Goal: Information Seeking & Learning: Learn about a topic

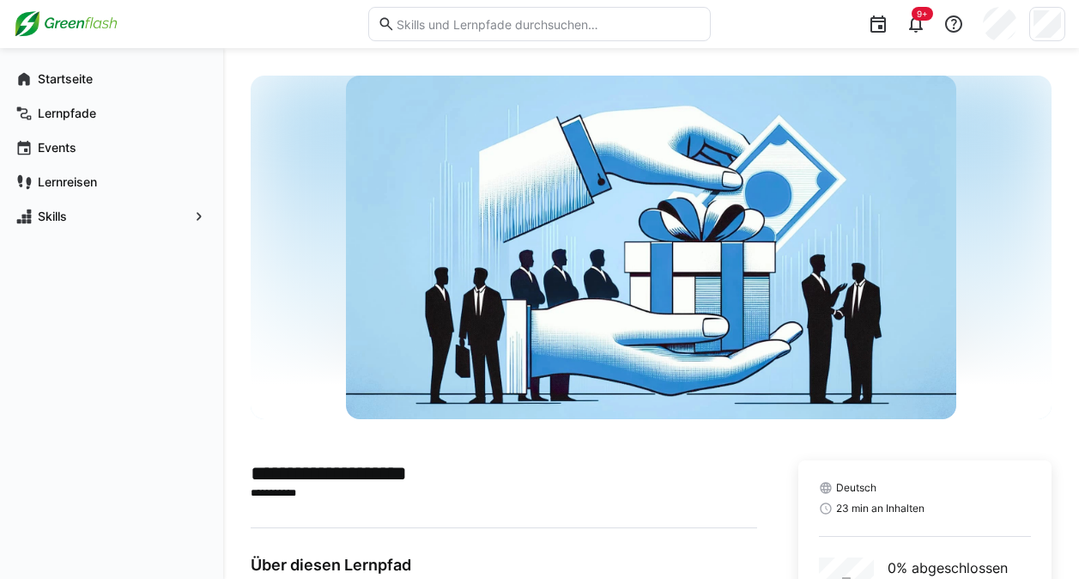
scroll to position [338, 0]
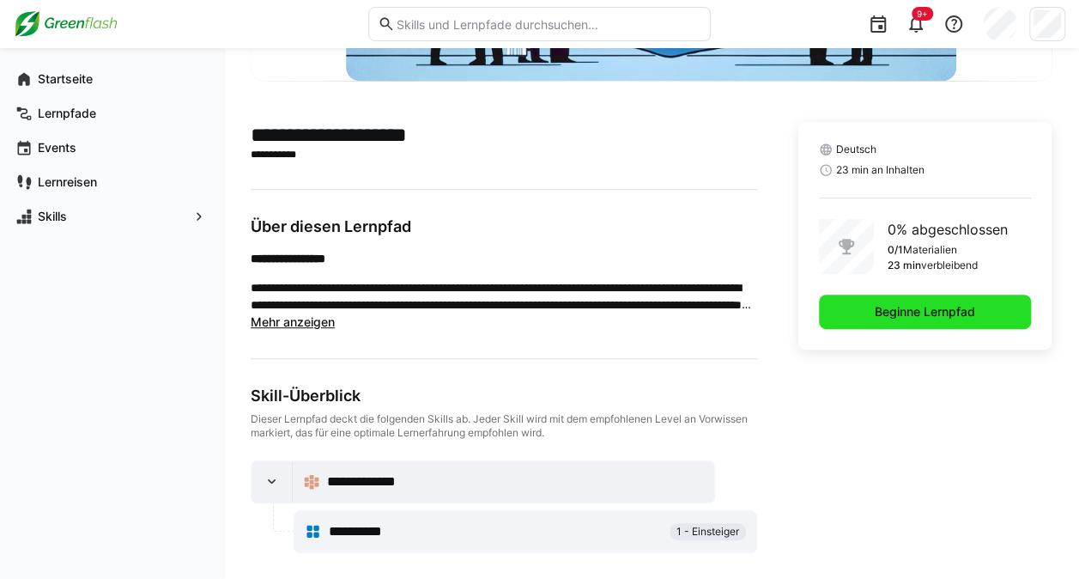
click at [951, 295] on span "Beginne Lernpfad" at bounding box center [925, 312] width 212 height 34
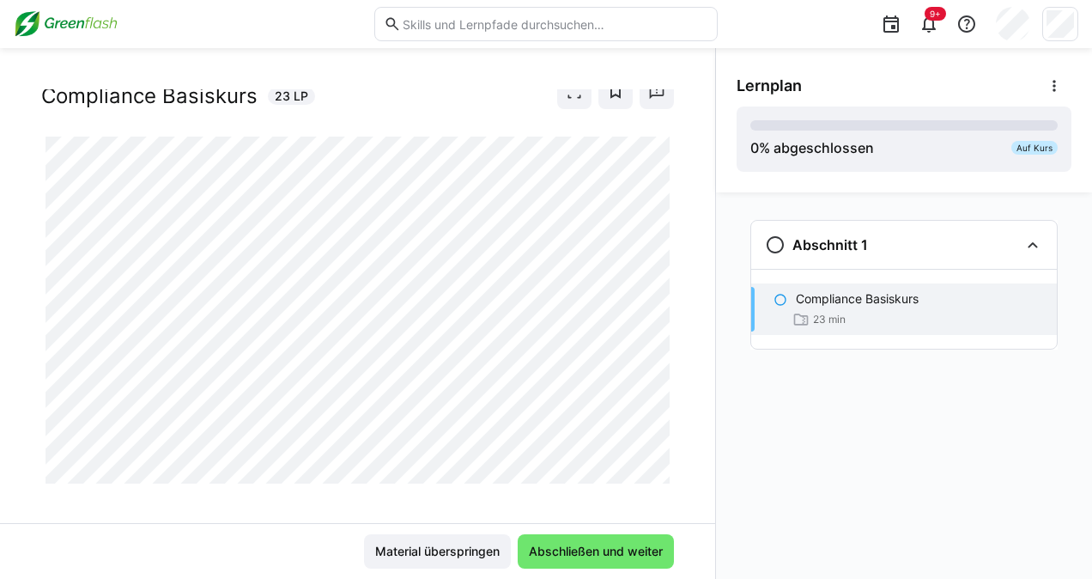
scroll to position [61, 0]
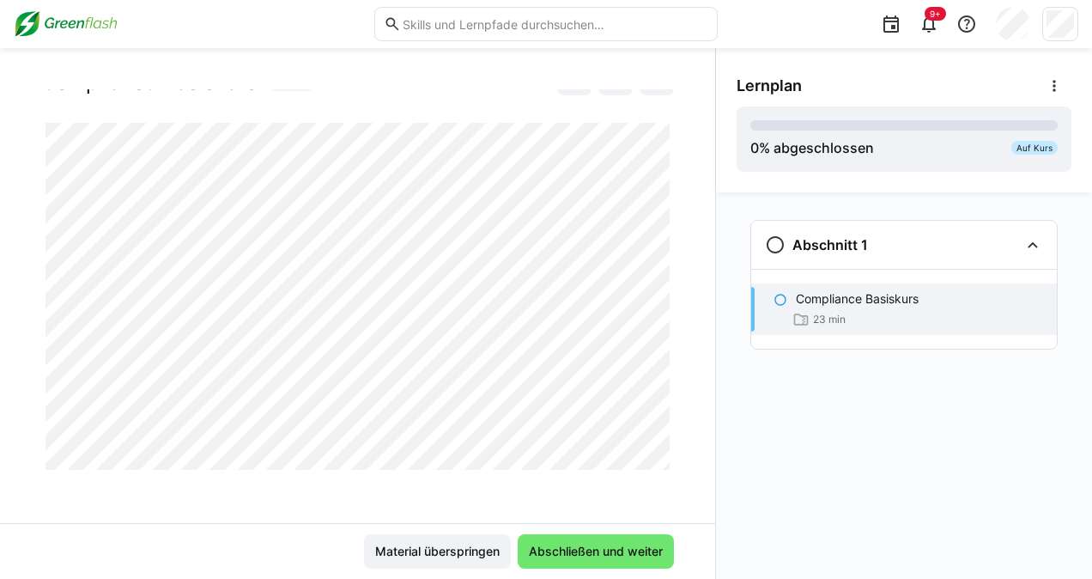
click at [668, 406] on div "Compliance Basiskurs Compliance Basiskurs 23 LP" at bounding box center [357, 306] width 715 height 434
click at [660, 453] on div at bounding box center [673, 449] width 41 height 36
click at [663, 459] on div at bounding box center [673, 449] width 41 height 36
click at [658, 459] on div at bounding box center [673, 449] width 41 height 36
drag, startPoint x: 659, startPoint y: 434, endPoint x: 659, endPoint y: 444, distance: 9.5
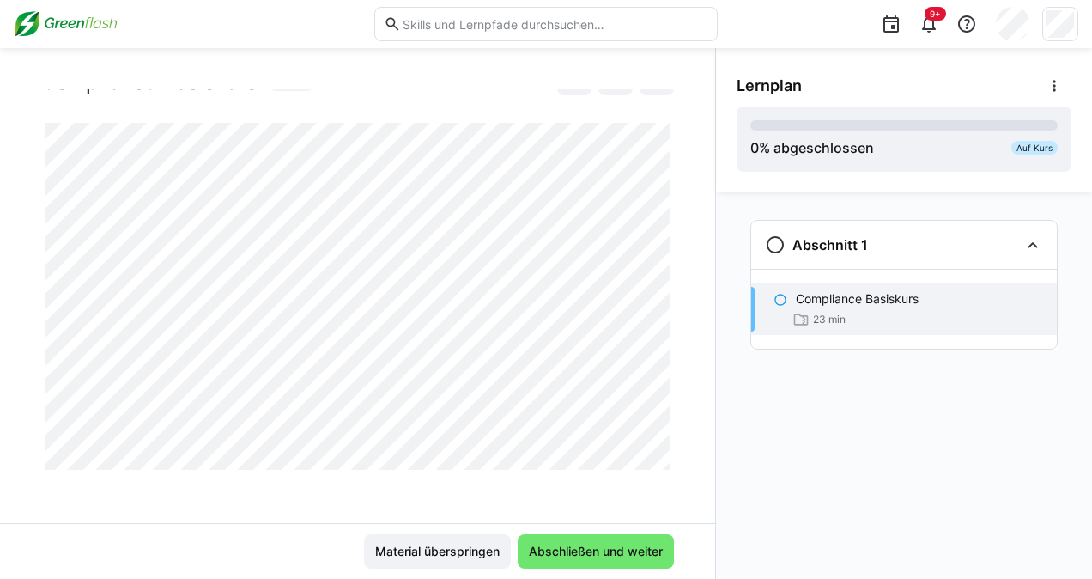
click at [659, 444] on div at bounding box center [673, 449] width 41 height 36
click at [658, 455] on div at bounding box center [673, 449] width 41 height 36
click at [659, 459] on div at bounding box center [673, 449] width 41 height 36
drag, startPoint x: 659, startPoint y: 441, endPoint x: 659, endPoint y: 460, distance: 18.9
click at [659, 460] on div at bounding box center [673, 449] width 41 height 36
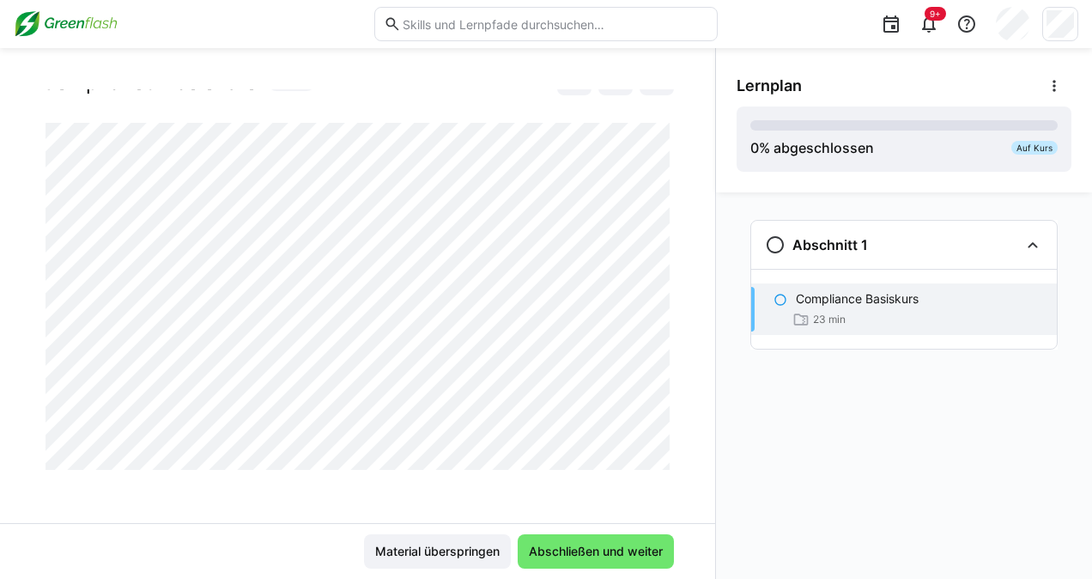
click at [656, 440] on div at bounding box center [673, 449] width 41 height 36
click at [656, 447] on div at bounding box center [673, 449] width 41 height 36
click at [659, 460] on div at bounding box center [673, 449] width 41 height 36
click at [658, 457] on div at bounding box center [673, 449] width 41 height 36
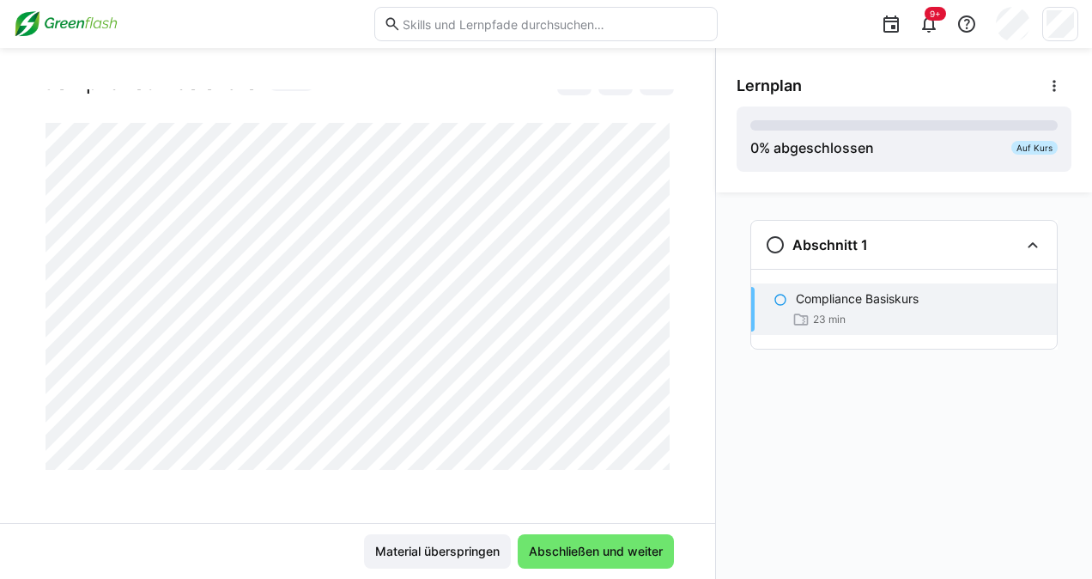
click at [659, 462] on div at bounding box center [673, 449] width 41 height 36
click at [659, 453] on div at bounding box center [673, 449] width 41 height 36
drag, startPoint x: 658, startPoint y: 435, endPoint x: 656, endPoint y: 445, distance: 9.6
click at [656, 445] on div at bounding box center [673, 449] width 41 height 36
click at [659, 445] on div at bounding box center [673, 449] width 41 height 36
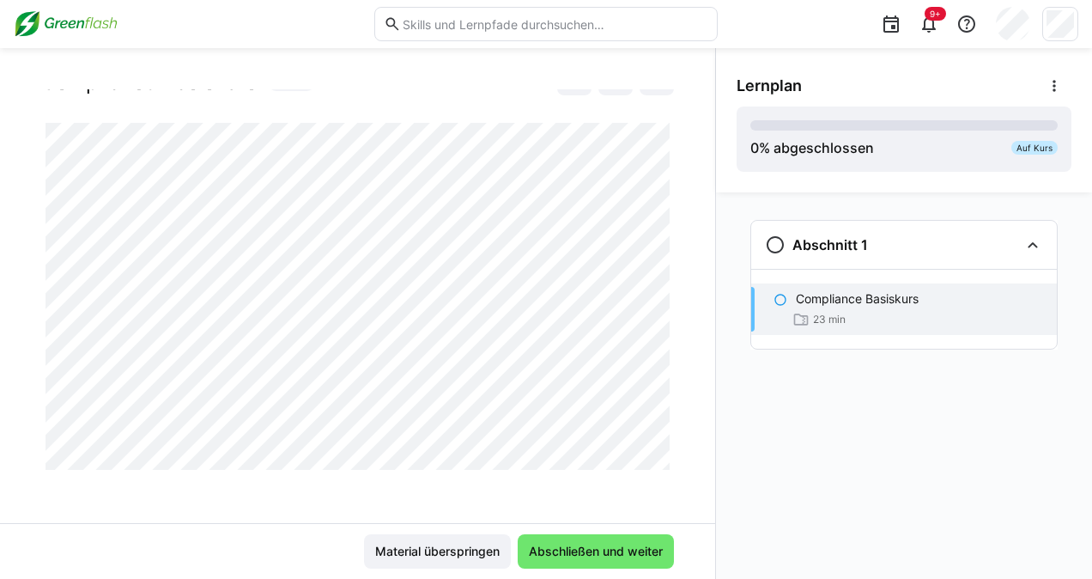
drag, startPoint x: 657, startPoint y: 433, endPoint x: 657, endPoint y: 447, distance: 13.7
click at [657, 447] on div at bounding box center [673, 449] width 41 height 36
drag, startPoint x: 658, startPoint y: 434, endPoint x: 658, endPoint y: 446, distance: 12.0
click at [658, 446] on div at bounding box center [673, 449] width 41 height 36
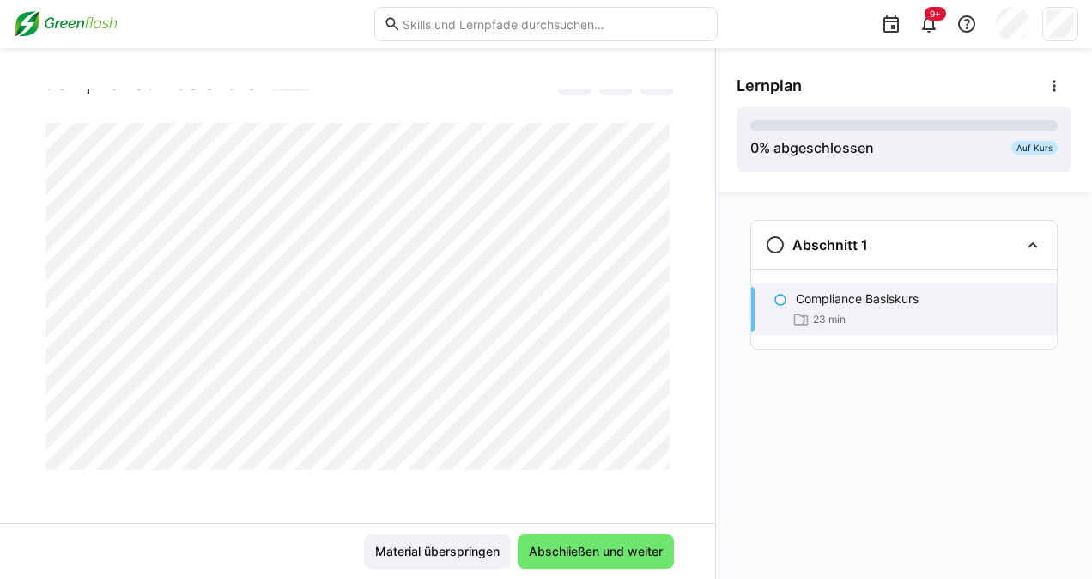
click at [658, 452] on div at bounding box center [673, 449] width 41 height 36
click at [659, 441] on div at bounding box center [673, 449] width 41 height 36
click at [661, 433] on div at bounding box center [673, 449] width 41 height 36
click at [662, 457] on div at bounding box center [673, 449] width 41 height 36
drag, startPoint x: 658, startPoint y: 436, endPoint x: 657, endPoint y: 446, distance: 9.5
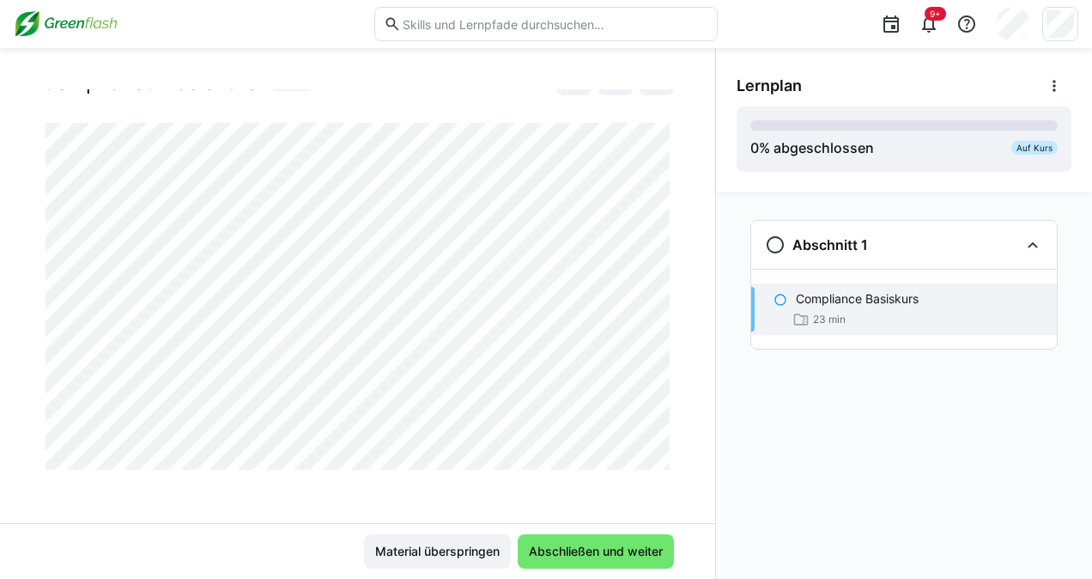
click at [657, 446] on div at bounding box center [673, 449] width 41 height 36
click at [657, 461] on div at bounding box center [673, 449] width 41 height 36
click at [659, 443] on div at bounding box center [673, 449] width 41 height 36
drag, startPoint x: 662, startPoint y: 434, endPoint x: 660, endPoint y: 445, distance: 10.4
click at [660, 445] on div at bounding box center [673, 449] width 41 height 36
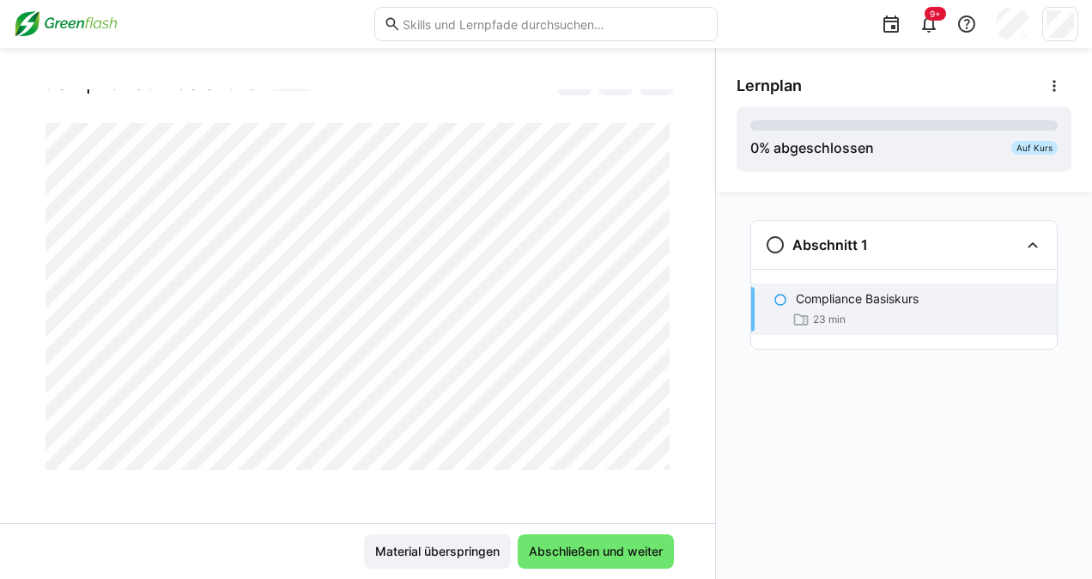
drag, startPoint x: 658, startPoint y: 437, endPoint x: 656, endPoint y: 455, distance: 18.1
click at [656, 455] on div at bounding box center [673, 449] width 41 height 36
click at [659, 437] on div at bounding box center [673, 449] width 41 height 36
click at [659, 445] on div at bounding box center [673, 449] width 41 height 36
click at [656, 438] on div at bounding box center [673, 449] width 41 height 36
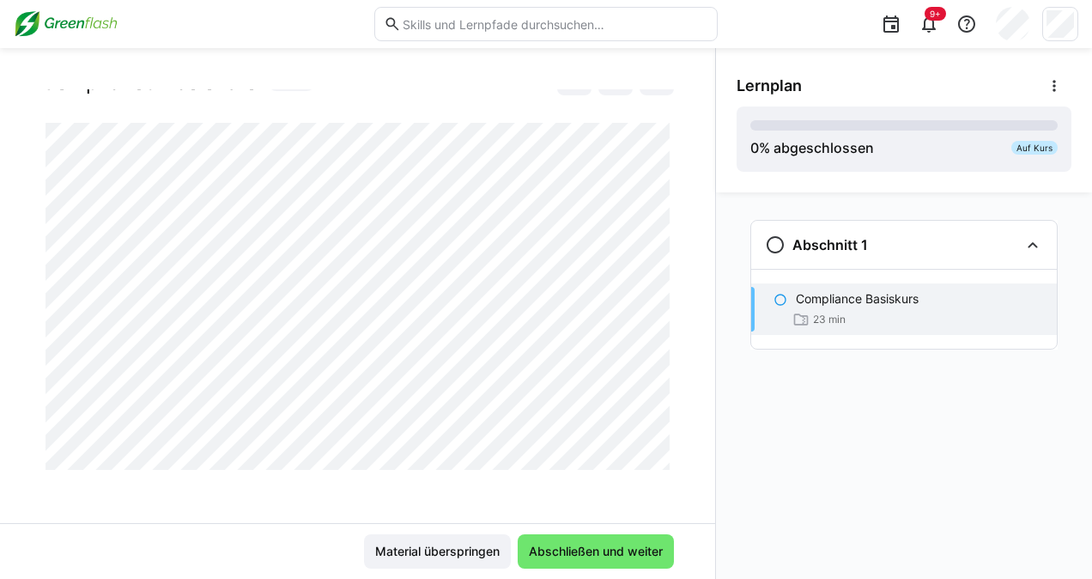
drag, startPoint x: 656, startPoint y: 438, endPoint x: 660, endPoint y: 457, distance: 19.4
click at [660, 457] on div at bounding box center [673, 449] width 41 height 36
click at [658, 448] on div at bounding box center [673, 449] width 41 height 36
click at [658, 436] on div at bounding box center [673, 449] width 41 height 36
click at [658, 440] on div at bounding box center [673, 449] width 41 height 36
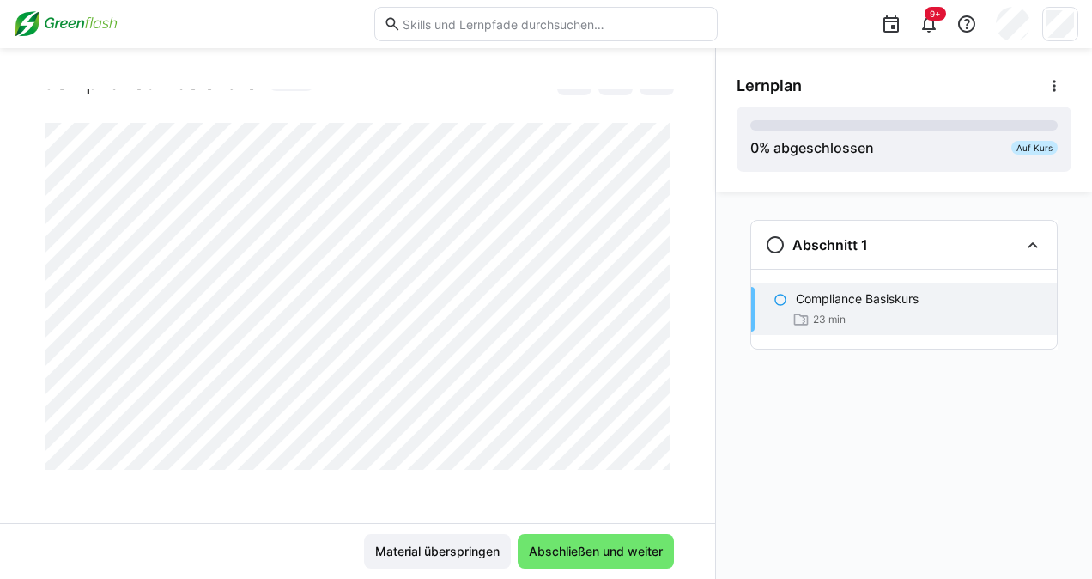
click at [659, 453] on div at bounding box center [673, 449] width 41 height 36
click at [654, 433] on div at bounding box center [673, 449] width 41 height 36
drag, startPoint x: 659, startPoint y: 437, endPoint x: 659, endPoint y: 453, distance: 16.3
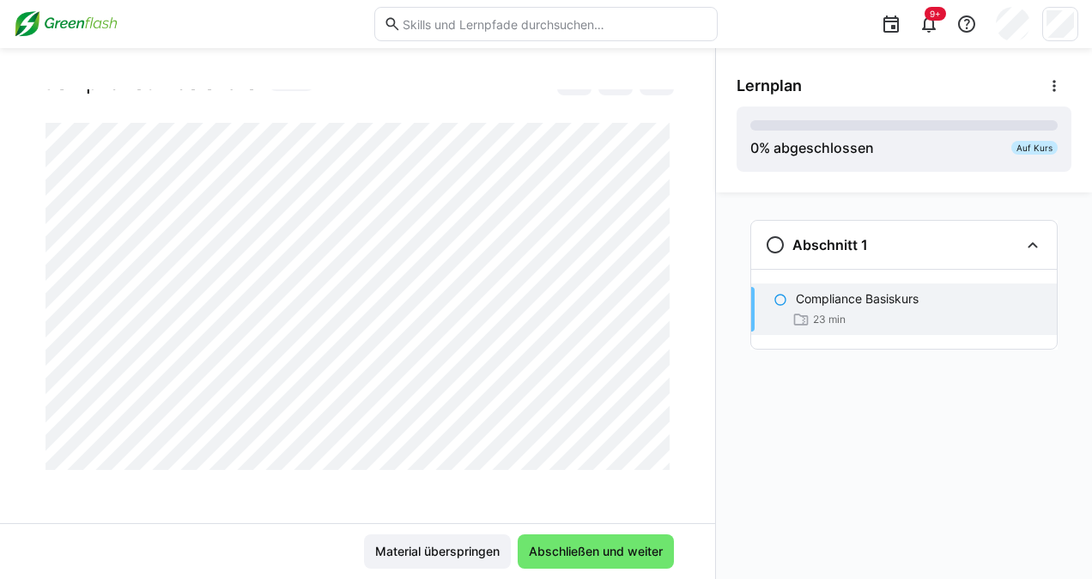
click at [659, 453] on div at bounding box center [673, 449] width 41 height 36
click at [658, 436] on div at bounding box center [673, 449] width 41 height 36
click at [658, 445] on div at bounding box center [673, 449] width 41 height 36
click at [658, 439] on div at bounding box center [673, 449] width 41 height 36
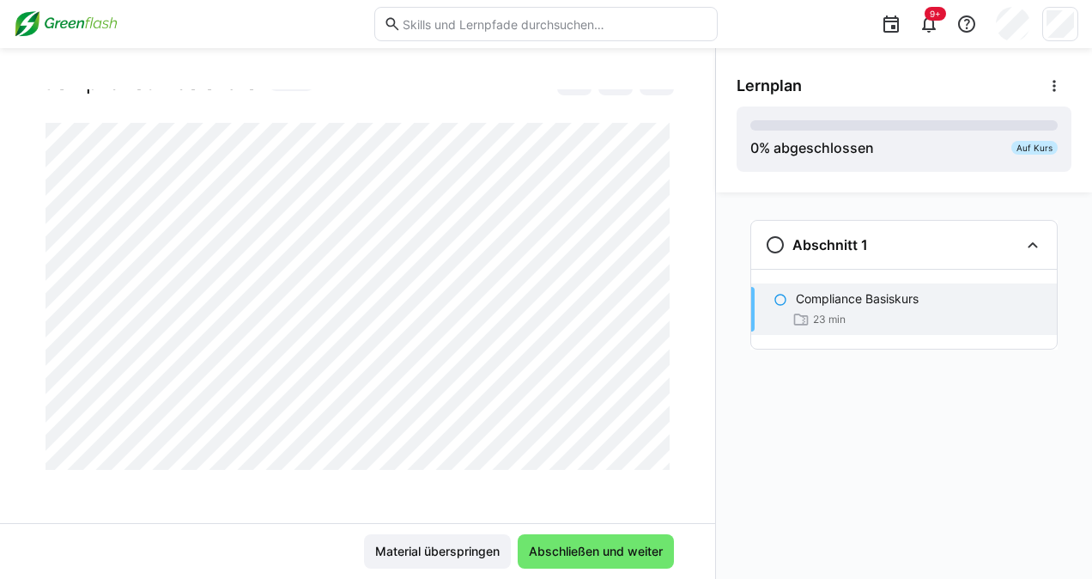
click at [657, 443] on div at bounding box center [673, 449] width 41 height 36
drag, startPoint x: 657, startPoint y: 443, endPoint x: 659, endPoint y: 459, distance: 15.6
click at [659, 459] on div at bounding box center [673, 449] width 41 height 36
drag, startPoint x: 656, startPoint y: 432, endPoint x: 658, endPoint y: 453, distance: 21.5
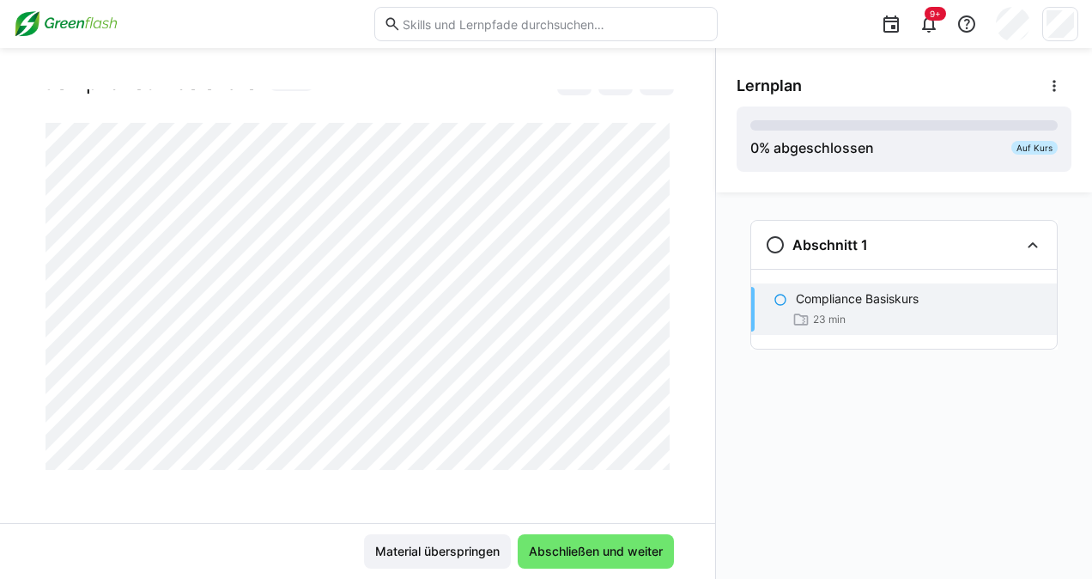
click at [658, 453] on div at bounding box center [673, 449] width 41 height 36
click at [658, 450] on div at bounding box center [673, 449] width 41 height 36
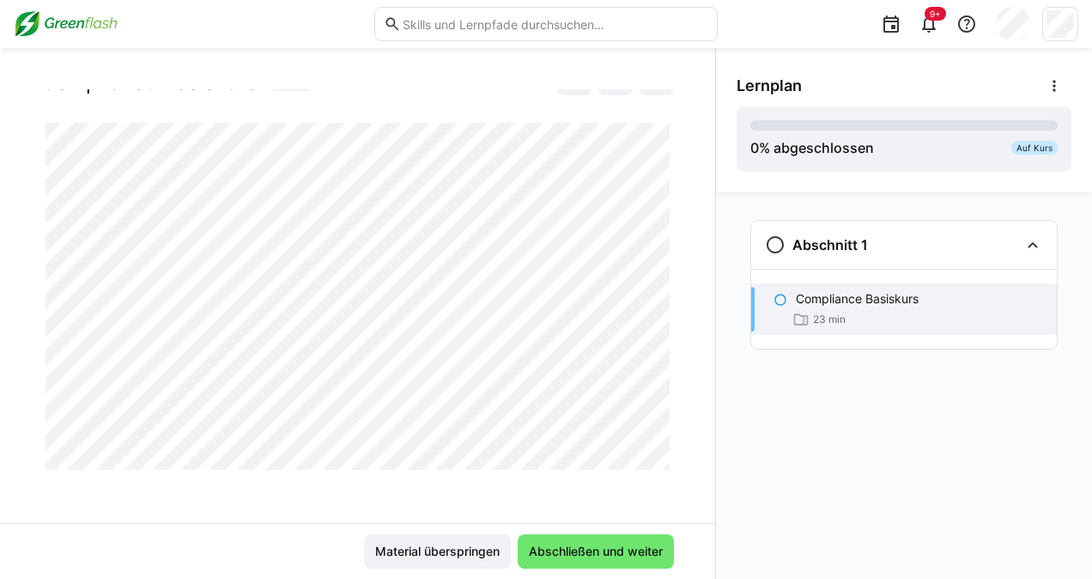
click at [656, 463] on div at bounding box center [673, 449] width 41 height 36
click at [656, 445] on div at bounding box center [673, 449] width 41 height 36
click at [656, 441] on div at bounding box center [673, 449] width 41 height 36
drag, startPoint x: 307, startPoint y: 470, endPoint x: 656, endPoint y: 436, distance: 350.2
click at [656, 436] on div at bounding box center [673, 449] width 41 height 36
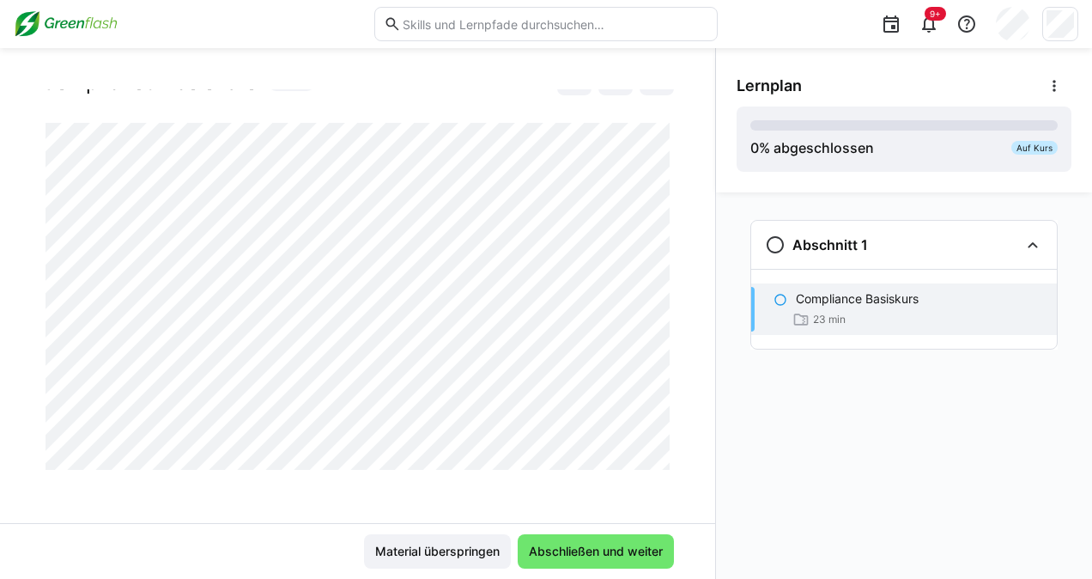
click at [656, 444] on div at bounding box center [673, 449] width 41 height 36
click at [660, 445] on div at bounding box center [673, 449] width 41 height 36
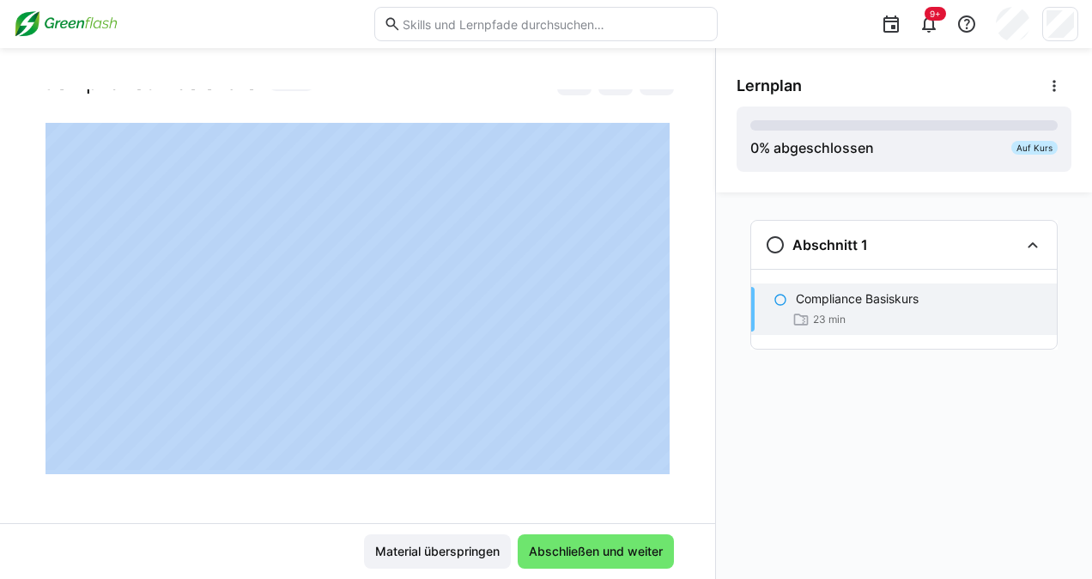
drag, startPoint x: 658, startPoint y: 435, endPoint x: 668, endPoint y: 366, distance: 70.3
click at [668, 366] on app-classroom-main-layout "Compliance Basiskurs Compliance Basiskurs 23 LP Material überspringen Abschließ…" at bounding box center [357, 333] width 715 height 489
click at [668, 364] on div "Compliance Basiskurs Compliance Basiskurs 23 LP" at bounding box center [357, 306] width 715 height 434
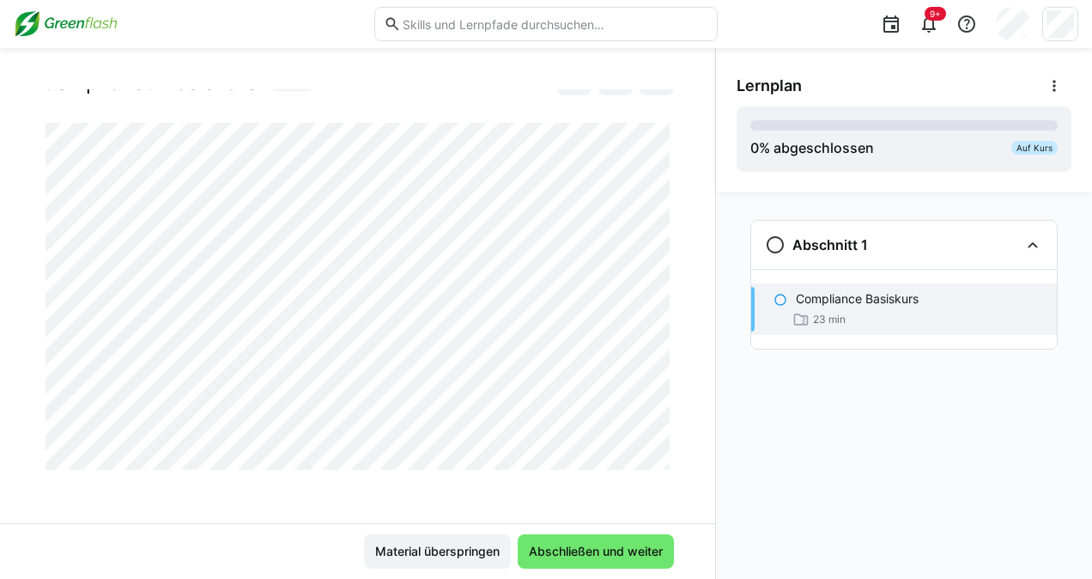
click at [666, 380] on div "Compliance Basiskurs Compliance Basiskurs 23 LP" at bounding box center [357, 306] width 715 height 434
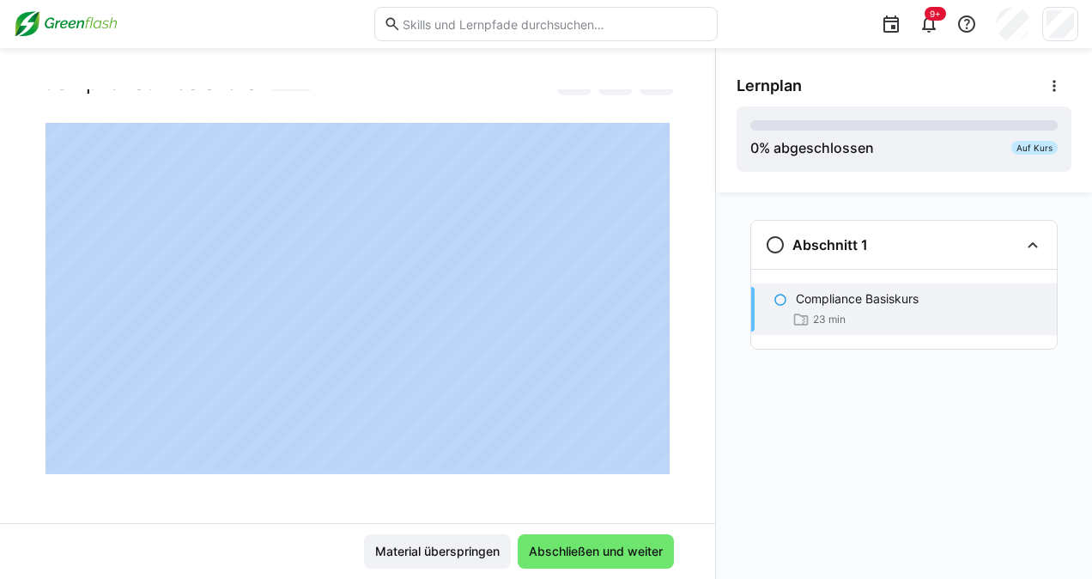
click at [663, 453] on div at bounding box center [673, 449] width 41 height 36
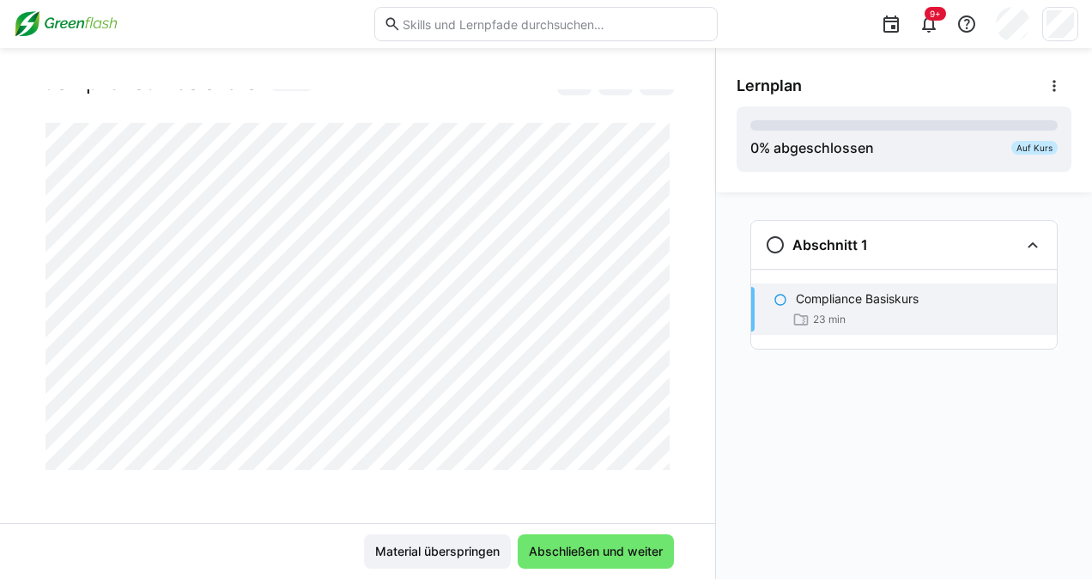
click at [659, 438] on div at bounding box center [673, 449] width 41 height 36
click at [659, 435] on div at bounding box center [673, 449] width 41 height 36
click at [658, 435] on div at bounding box center [673, 449] width 41 height 36
click at [658, 434] on div at bounding box center [673, 449] width 41 height 36
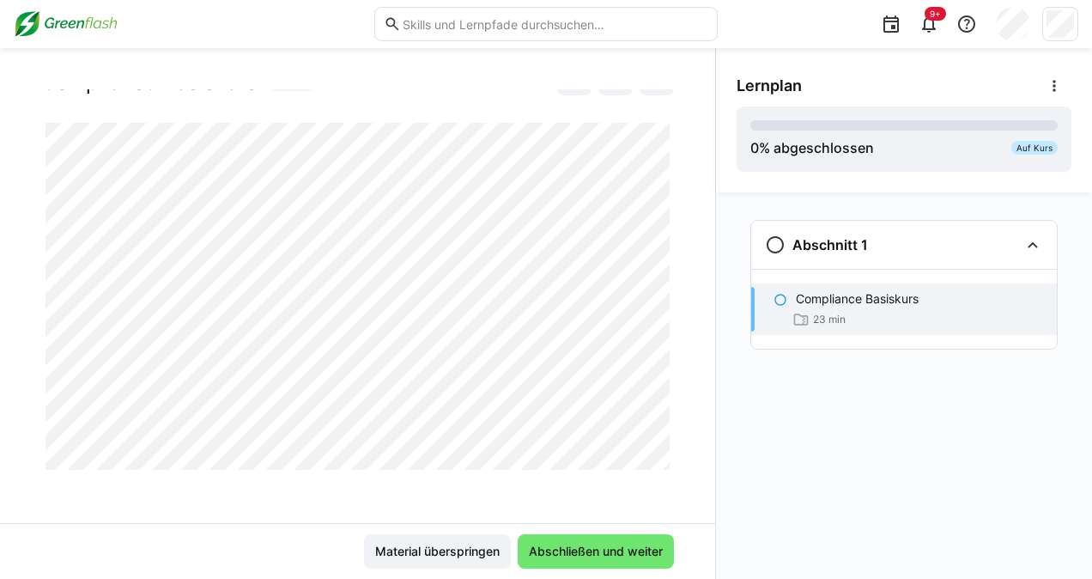
click at [658, 431] on div at bounding box center [673, 449] width 41 height 36
click at [657, 447] on div at bounding box center [673, 449] width 41 height 36
click at [659, 458] on div at bounding box center [673, 449] width 41 height 36
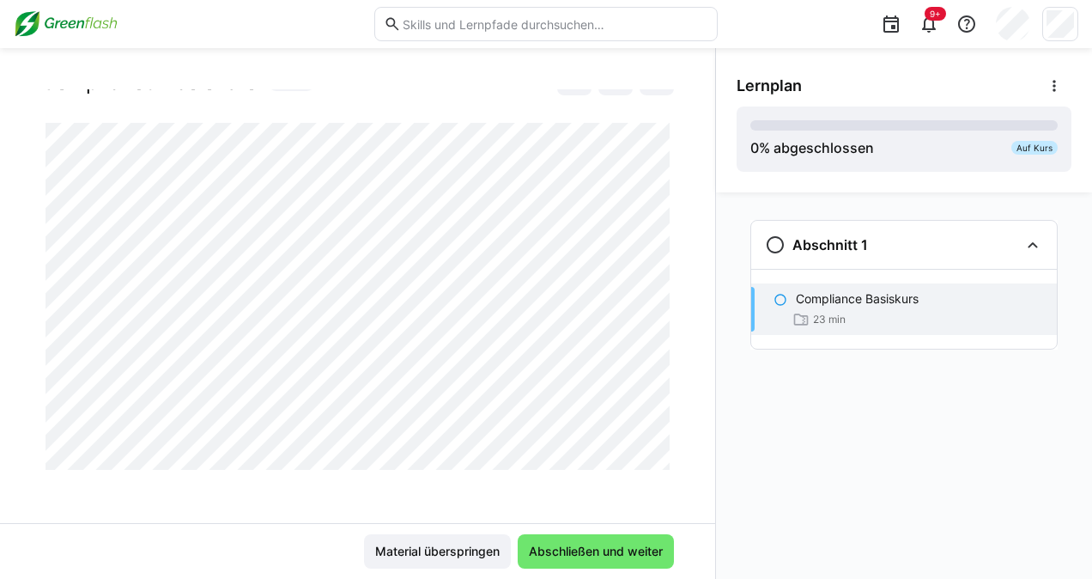
click at [661, 436] on div at bounding box center [673, 449] width 41 height 36
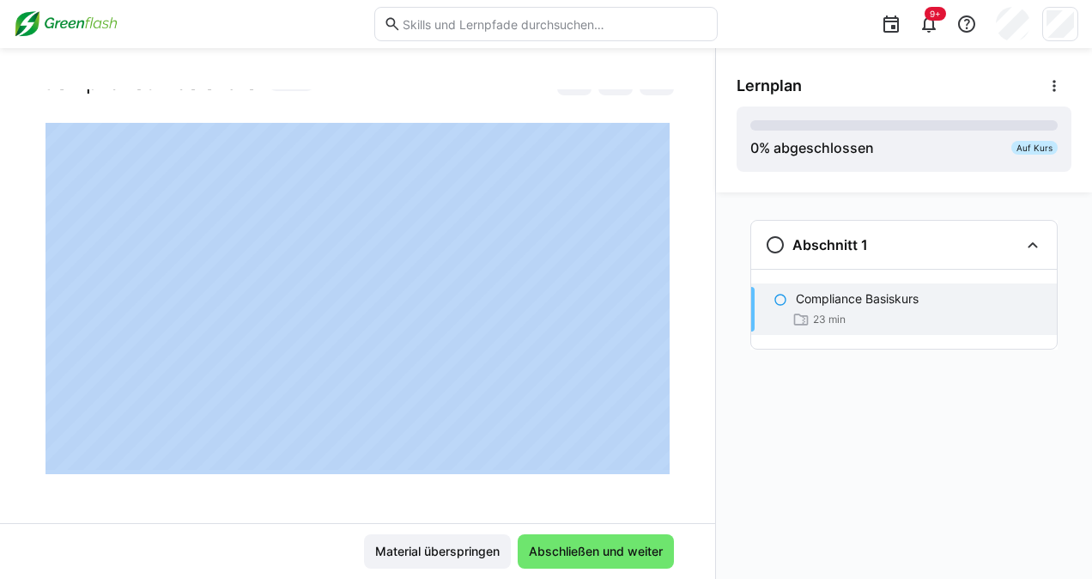
drag, startPoint x: 661, startPoint y: 436, endPoint x: 667, endPoint y: 420, distance: 17.4
click at [667, 420] on app-classroom-main-layout "Compliance Basiskurs Compliance Basiskurs 23 LP Material überspringen Abschließ…" at bounding box center [357, 333] width 715 height 489
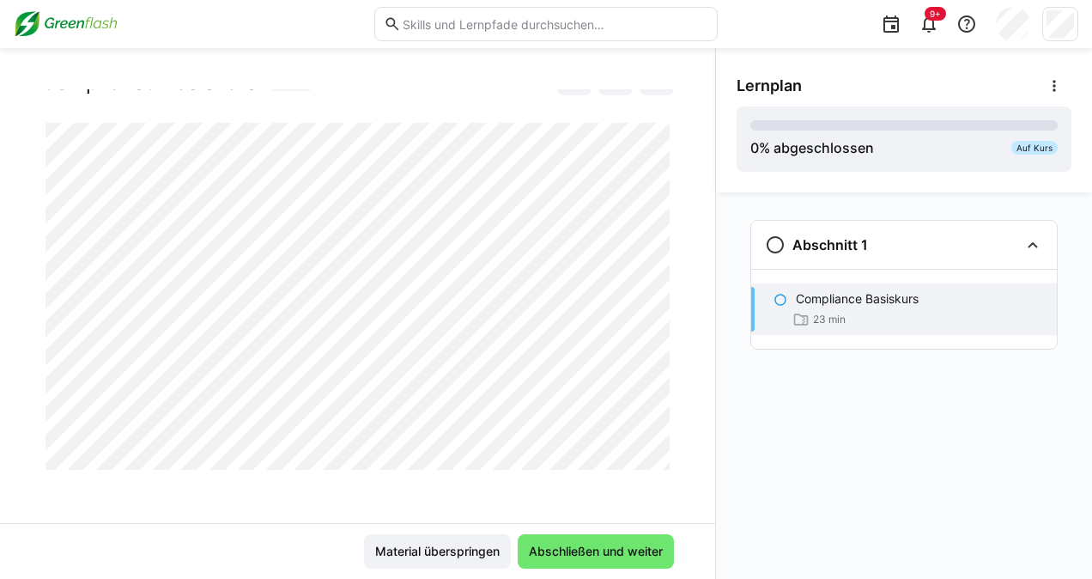
drag, startPoint x: 658, startPoint y: 438, endPoint x: 659, endPoint y: 448, distance: 10.4
click at [659, 448] on div at bounding box center [673, 449] width 41 height 36
click at [659, 445] on div at bounding box center [673, 449] width 41 height 36
drag, startPoint x: 658, startPoint y: 434, endPoint x: 659, endPoint y: 445, distance: 10.4
click at [659, 445] on div at bounding box center [673, 449] width 41 height 36
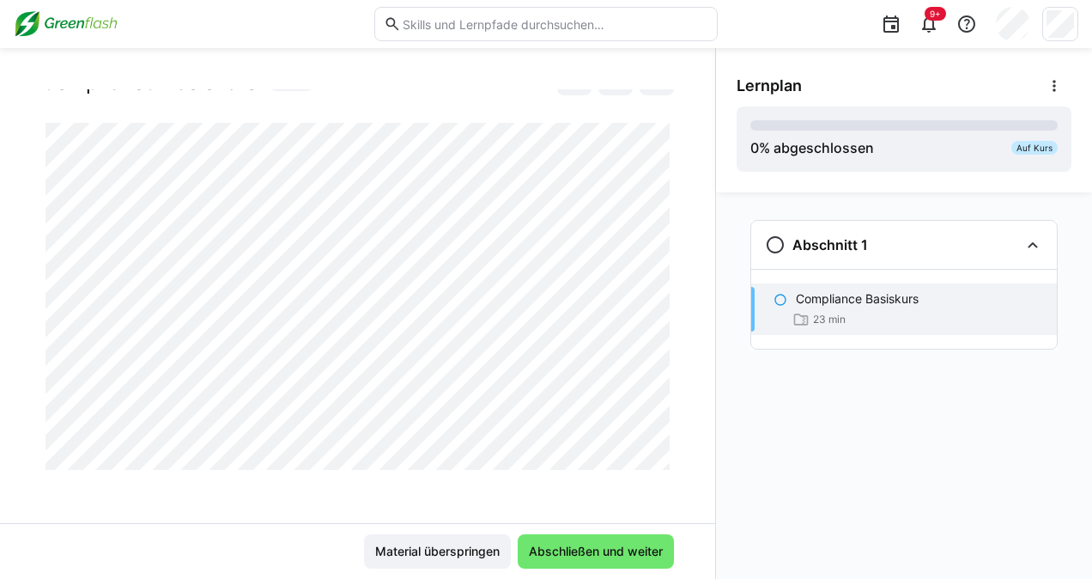
drag, startPoint x: 659, startPoint y: 445, endPoint x: 661, endPoint y: 432, distance: 13.0
click at [661, 432] on div at bounding box center [673, 449] width 41 height 36
drag, startPoint x: 661, startPoint y: 432, endPoint x: 656, endPoint y: 441, distance: 10.8
click at [656, 441] on div at bounding box center [673, 449] width 41 height 36
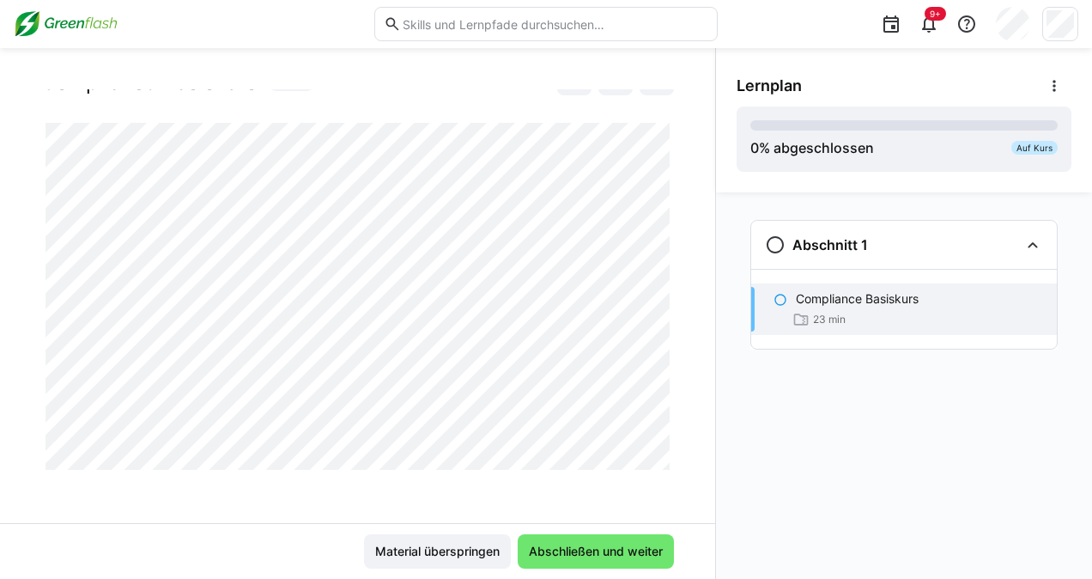
click at [661, 445] on div at bounding box center [673, 449] width 41 height 36
drag, startPoint x: 661, startPoint y: 445, endPoint x: 663, endPoint y: 495, distance: 49.8
click at [663, 495] on div "Compliance Basiskurs Compliance Basiskurs 23 LP" at bounding box center [357, 306] width 715 height 434
click at [569, 550] on span "Abschließen und weiter" at bounding box center [595, 551] width 139 height 17
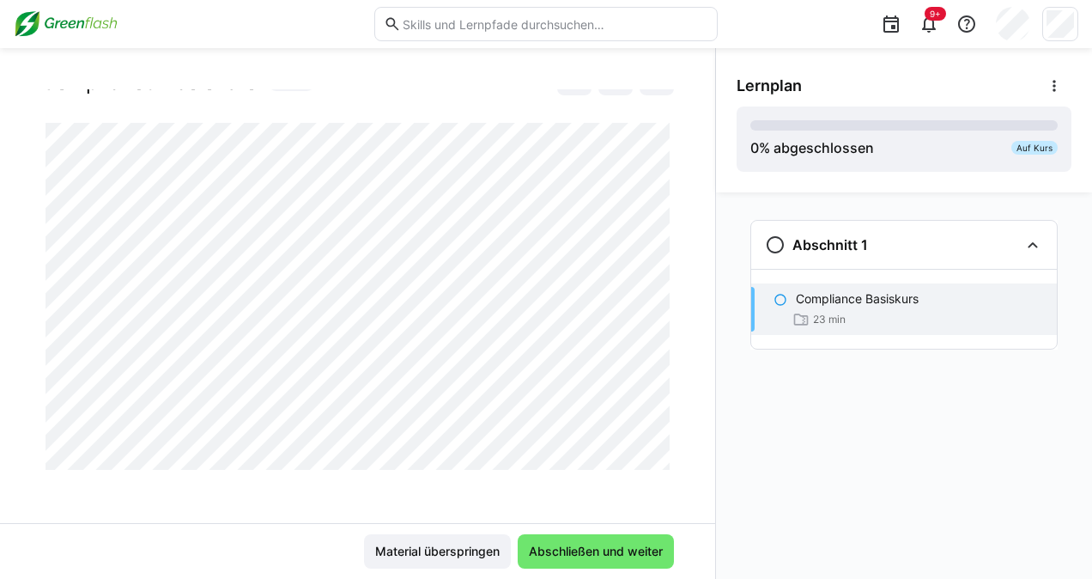
click at [658, 432] on div at bounding box center [673, 449] width 41 height 36
click at [659, 447] on div at bounding box center [673, 449] width 41 height 36
click at [661, 440] on div at bounding box center [673, 449] width 41 height 36
drag, startPoint x: 661, startPoint y: 440, endPoint x: 663, endPoint y: 431, distance: 9.6
click at [663, 431] on div at bounding box center [673, 449] width 41 height 36
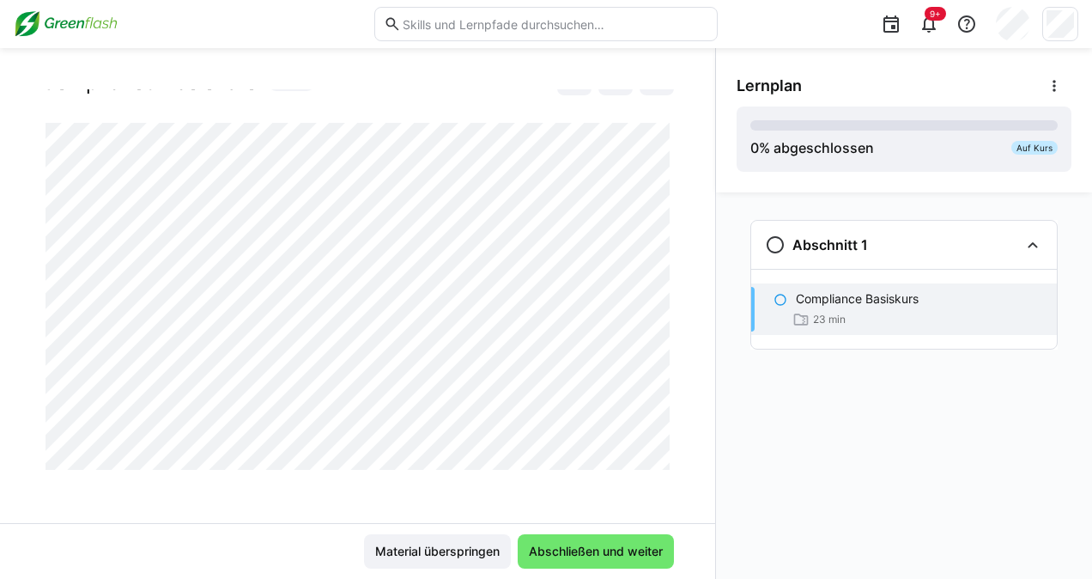
click at [663, 431] on div at bounding box center [673, 449] width 41 height 36
drag, startPoint x: 659, startPoint y: 439, endPoint x: 665, endPoint y: 456, distance: 17.9
click at [665, 456] on div at bounding box center [673, 449] width 41 height 36
click at [658, 444] on div at bounding box center [673, 449] width 41 height 36
click at [658, 451] on div at bounding box center [673, 449] width 41 height 36
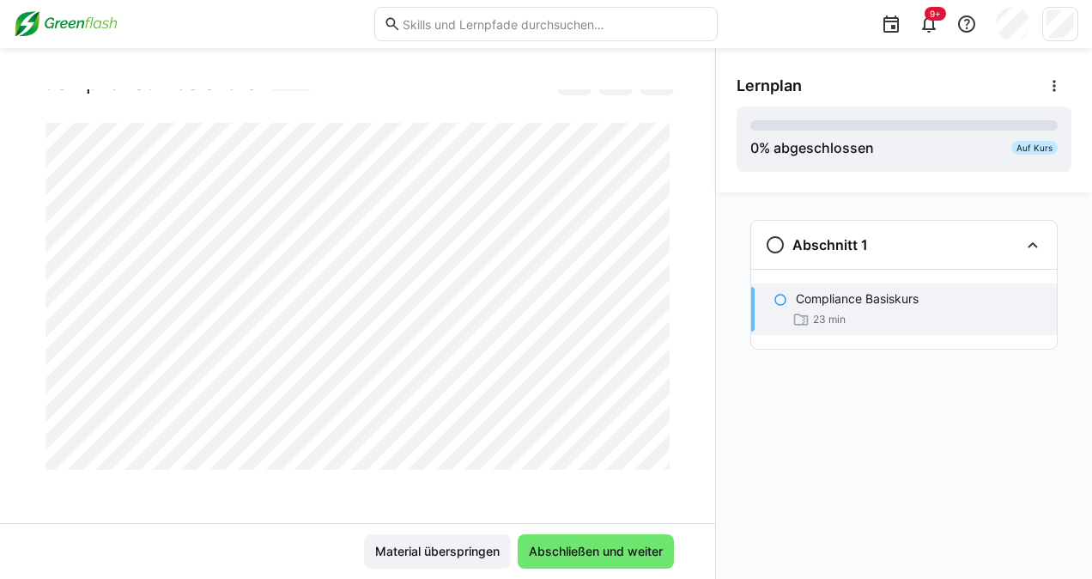
click at [658, 451] on div at bounding box center [673, 449] width 41 height 36
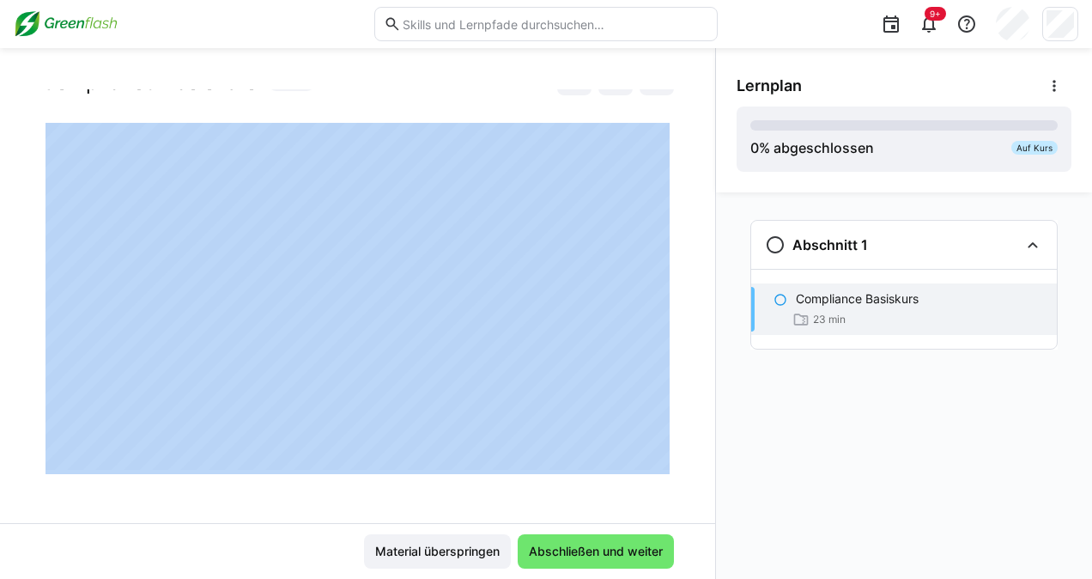
click at [658, 451] on div at bounding box center [673, 449] width 41 height 36
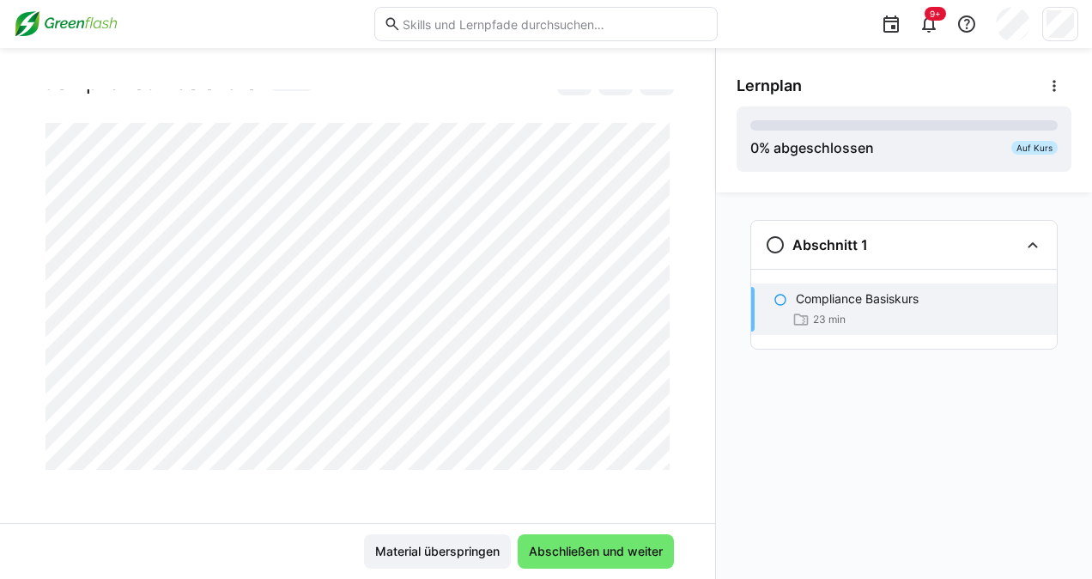
drag, startPoint x: 658, startPoint y: 438, endPoint x: 658, endPoint y: 452, distance: 13.7
click at [658, 452] on div at bounding box center [673, 449] width 41 height 36
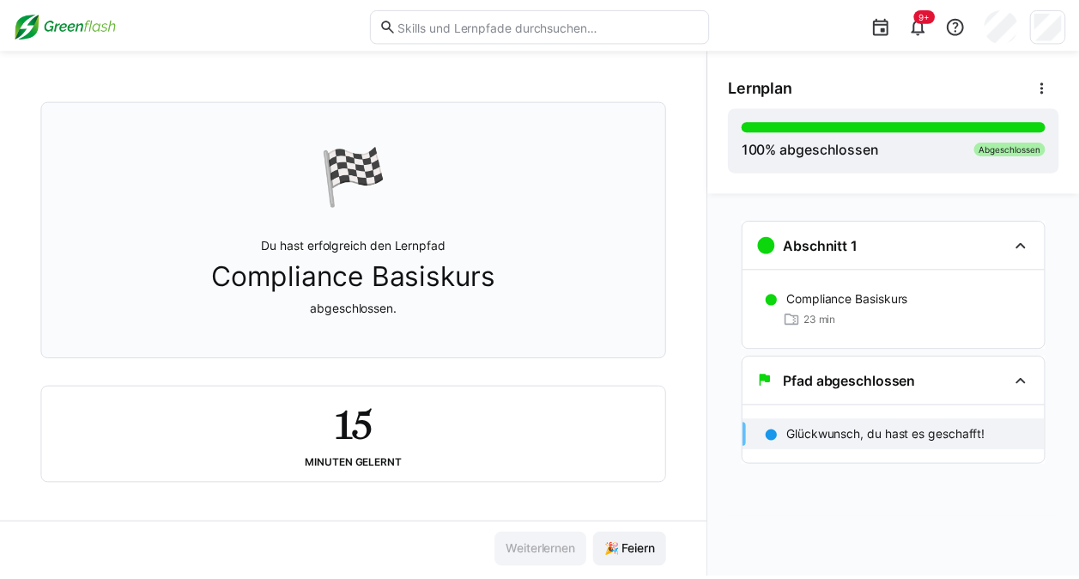
scroll to position [82, 0]
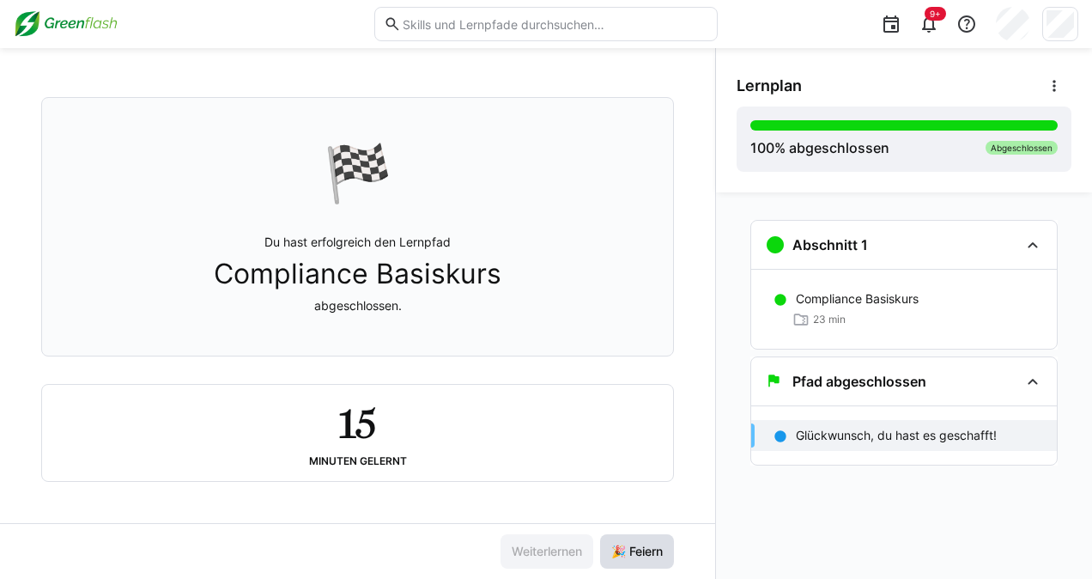
click at [644, 550] on span "🎉 Feiern" at bounding box center [637, 551] width 57 height 17
click at [653, 560] on span "🎉 Feiern" at bounding box center [637, 551] width 74 height 34
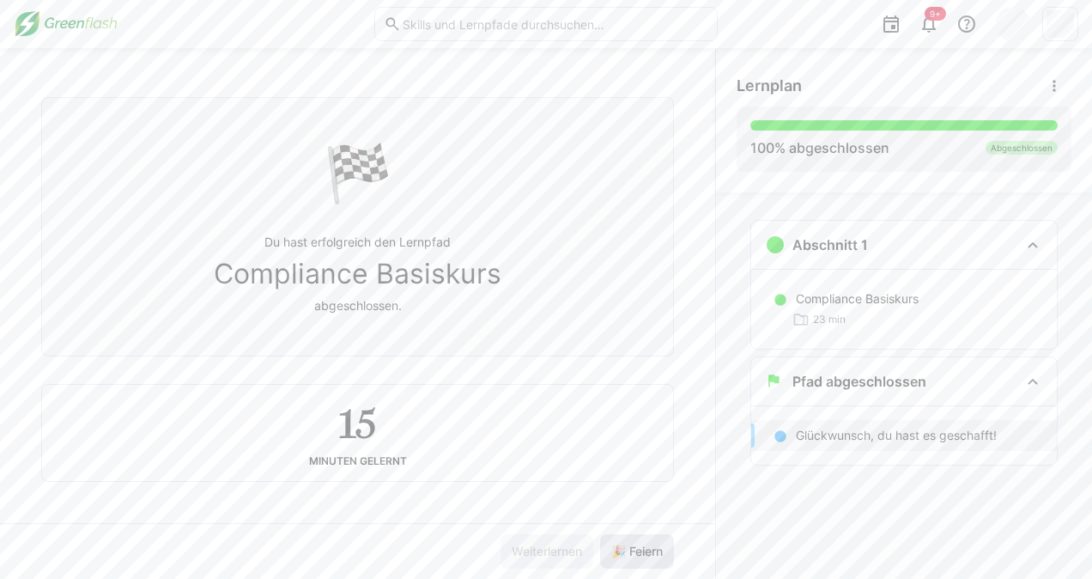
click at [653, 560] on span "🎉 Feiern" at bounding box center [637, 551] width 74 height 34
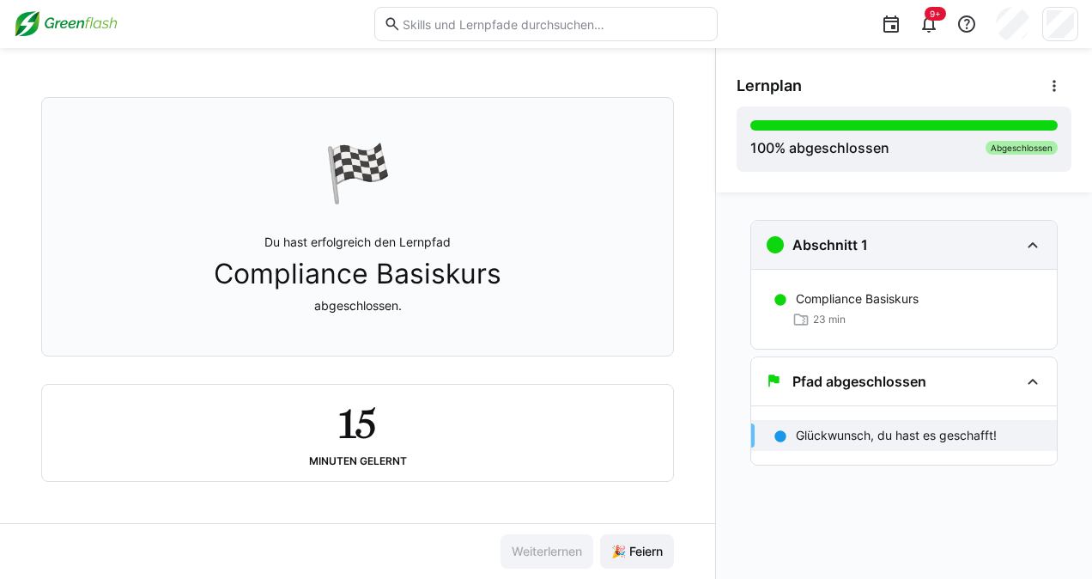
click at [1034, 239] on eds-icon at bounding box center [1033, 244] width 21 height 21
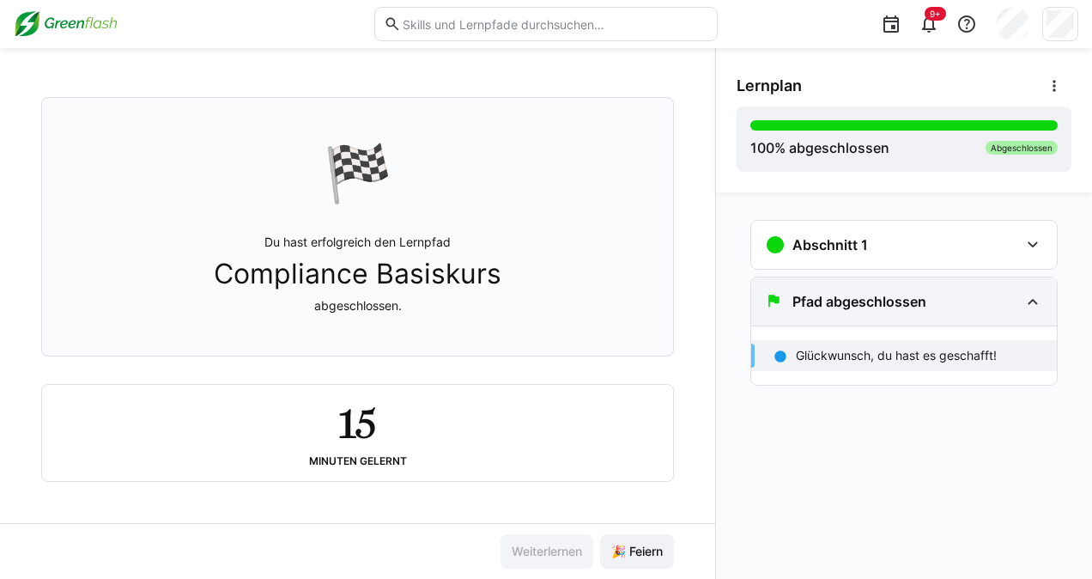
click at [861, 294] on h3 "Pfad abgeschlossen" at bounding box center [860, 301] width 134 height 17
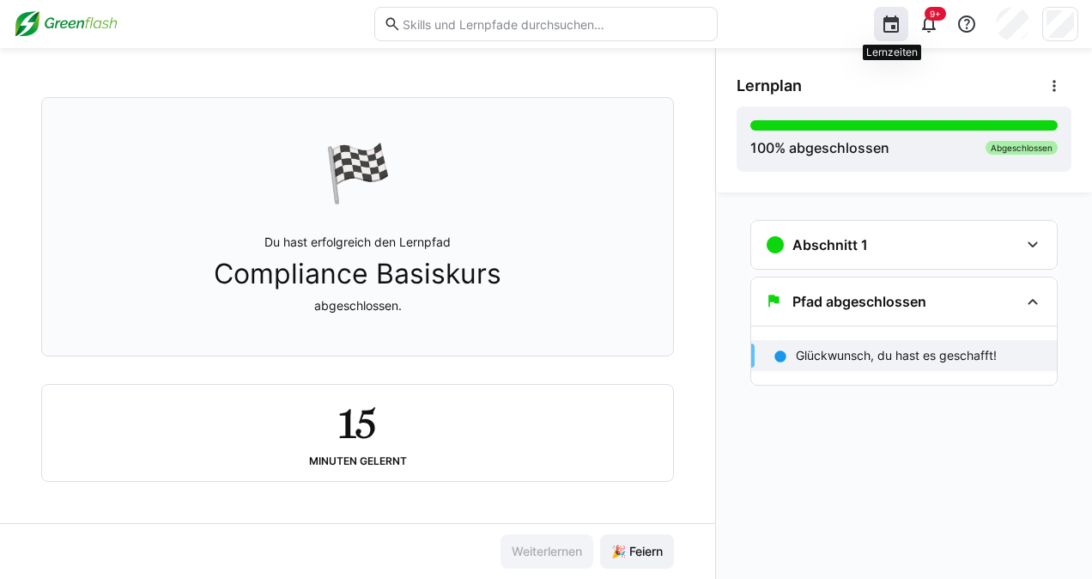
click at [900, 27] on eds-icon at bounding box center [891, 24] width 21 height 21
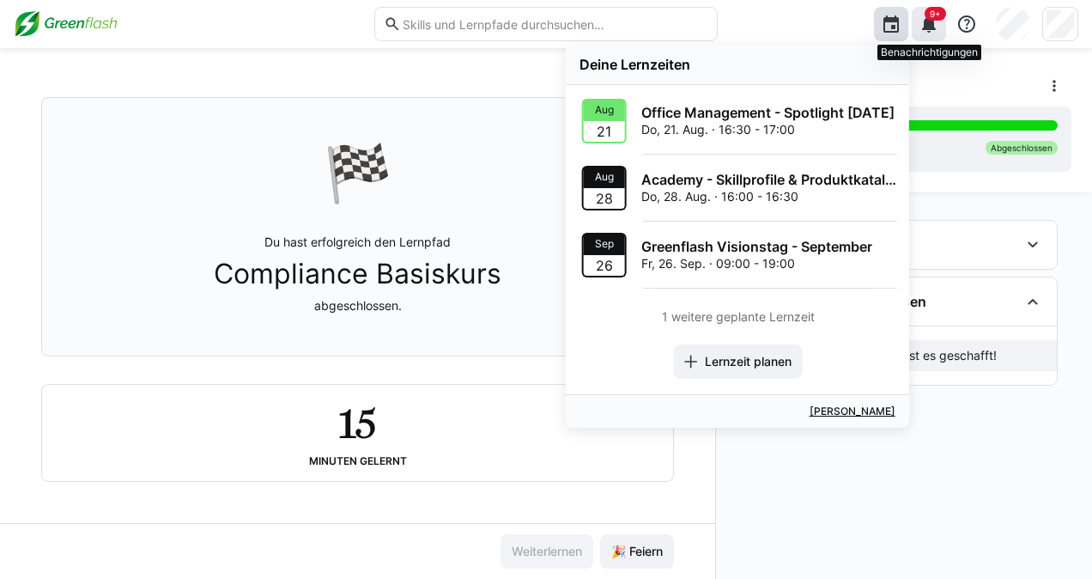
click at [932, 31] on eds-icon at bounding box center [929, 24] width 21 height 21
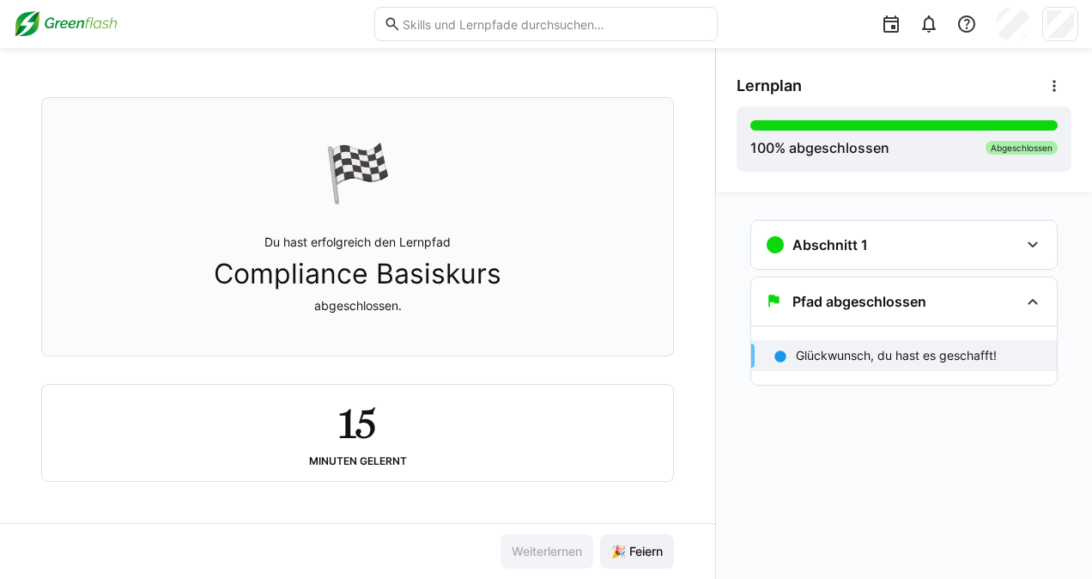
drag, startPoint x: 498, startPoint y: 13, endPoint x: 483, endPoint y: 29, distance: 22.5
click at [483, 29] on eds-input at bounding box center [545, 24] width 343 height 34
click at [483, 29] on input "text" at bounding box center [554, 23] width 307 height 15
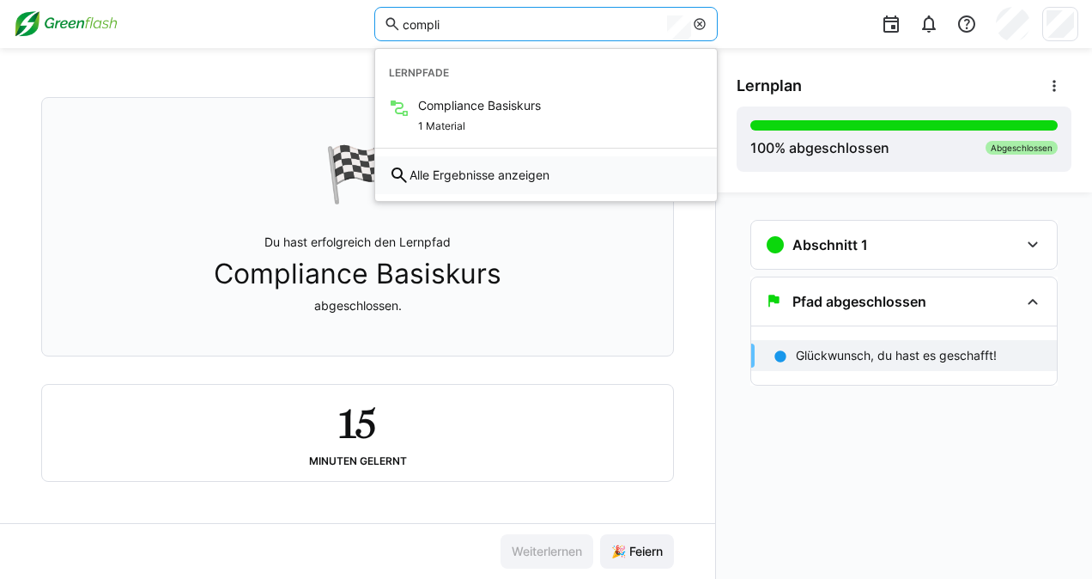
type input "compli"
click at [491, 168] on span "Alle Ergebnisse anzeigen" at bounding box center [480, 175] width 140 height 17
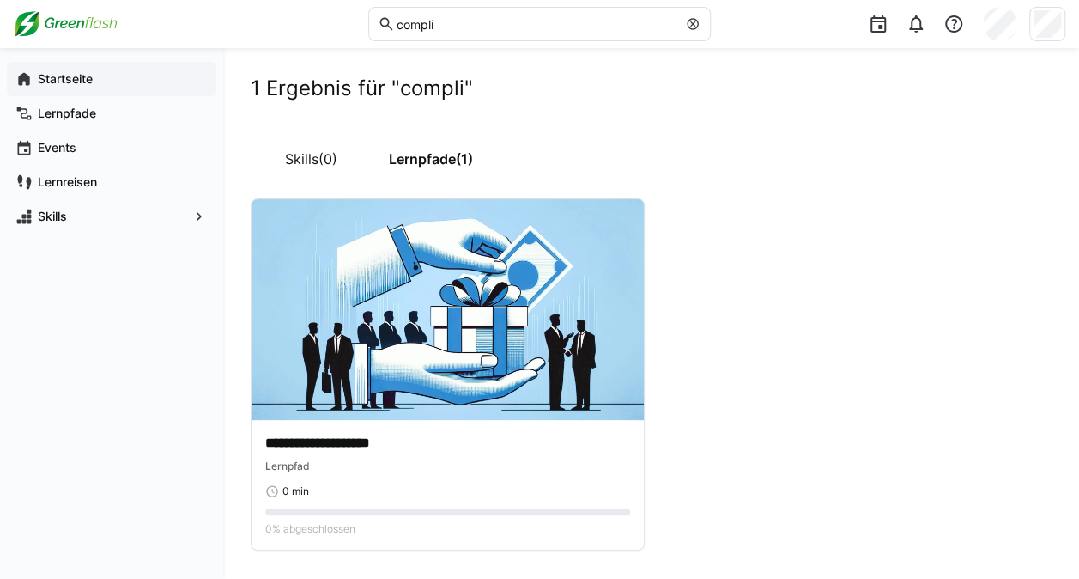
click at [68, 67] on div "Startseite" at bounding box center [112, 79] width 210 height 34
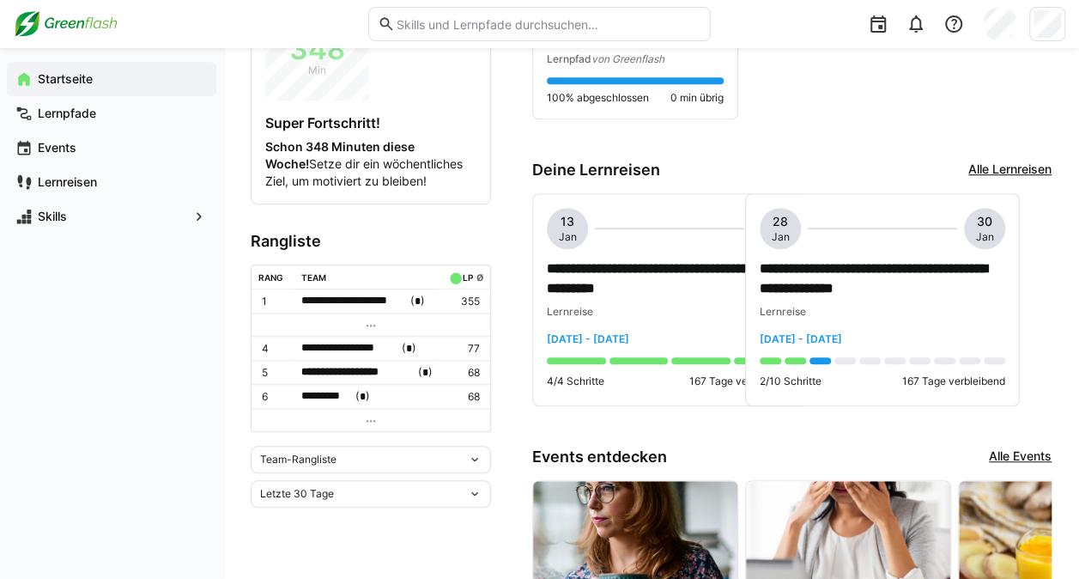
scroll to position [496, 0]
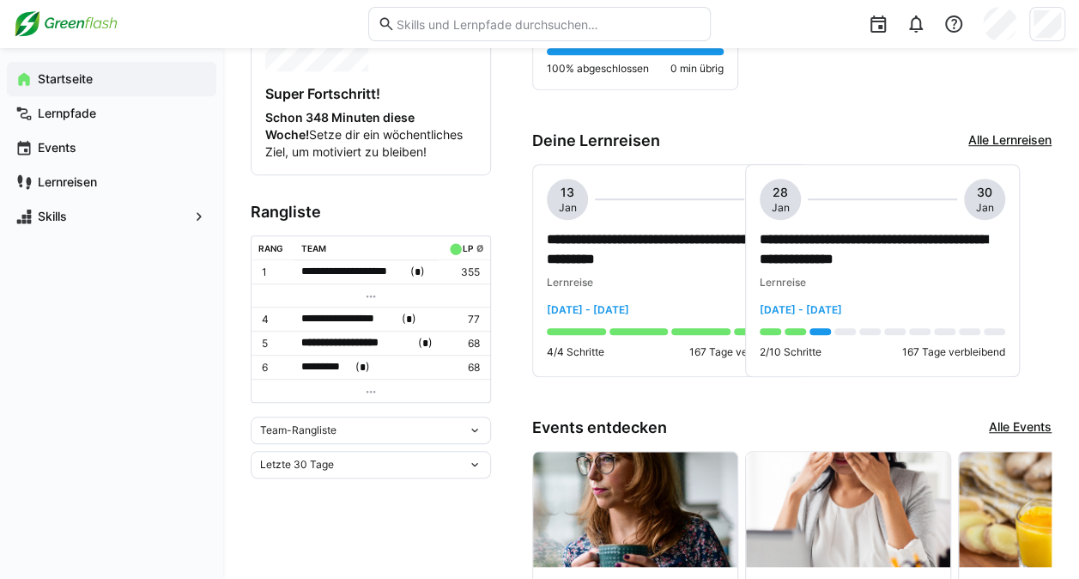
click at [481, 423] on eds-icon at bounding box center [475, 430] width 14 height 14
click at [339, 499] on span "Individuelle Rangliste" at bounding box center [371, 486] width 240 height 27
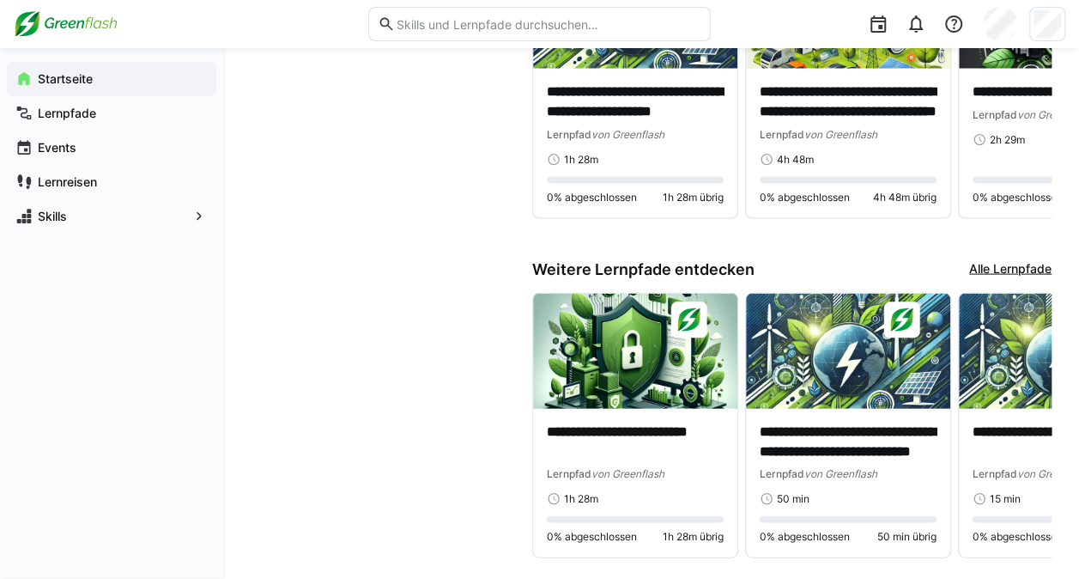
scroll to position [1690, 0]
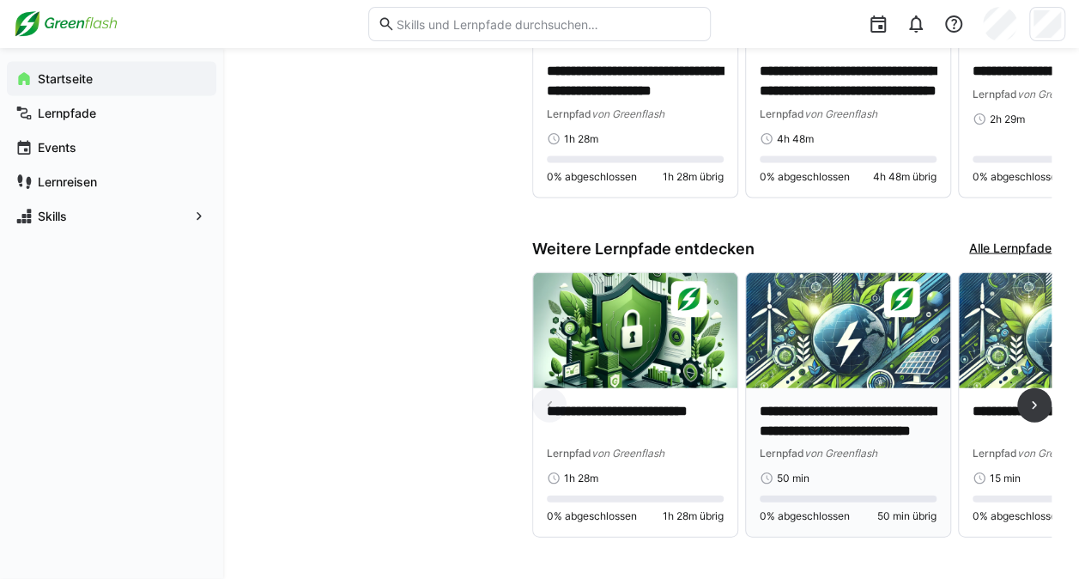
click at [830, 300] on img at bounding box center [848, 330] width 204 height 115
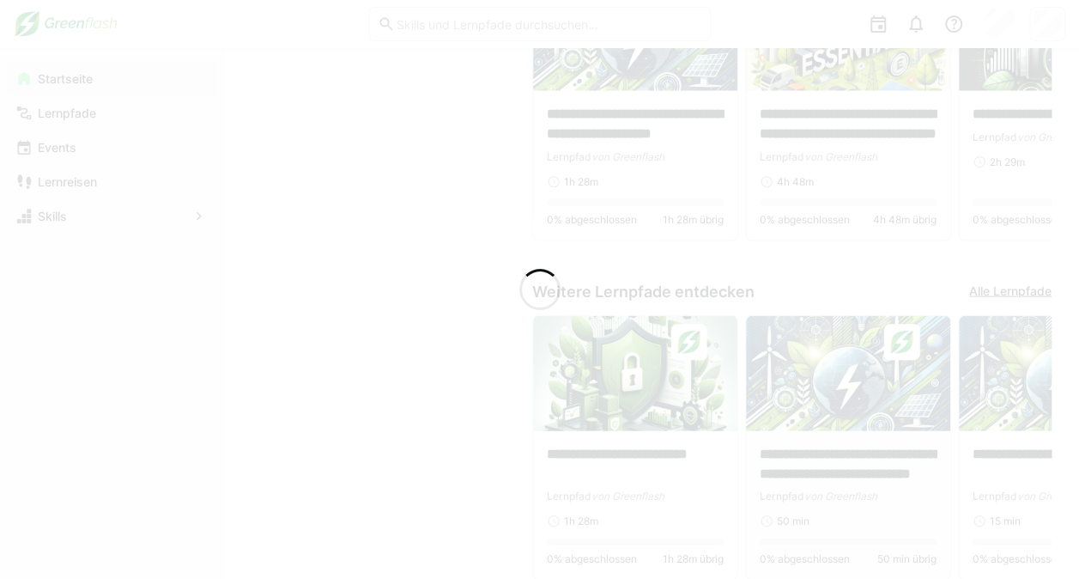
scroll to position [1738, 0]
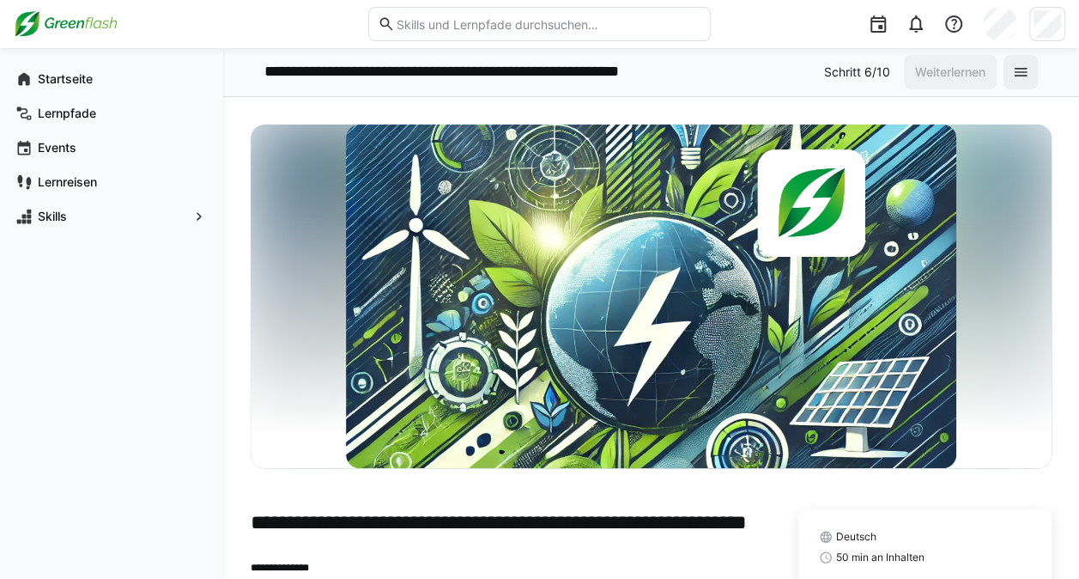
drag, startPoint x: 1087, startPoint y: 194, endPoint x: 566, endPoint y: 477, distance: 593.3
click at [566, 477] on div "**********" at bounding box center [651, 431] width 801 height 612
